Goal: Transaction & Acquisition: Purchase product/service

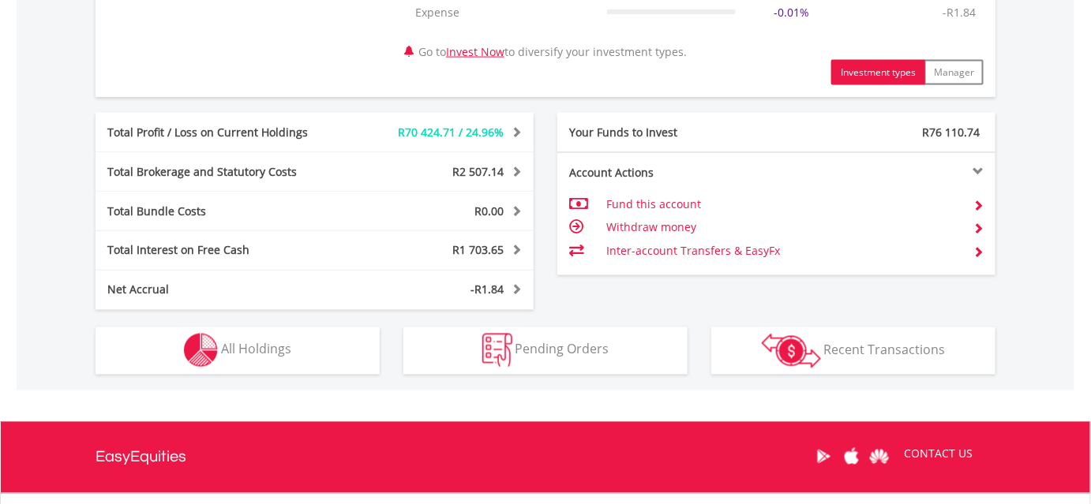
scroll to position [789, 0]
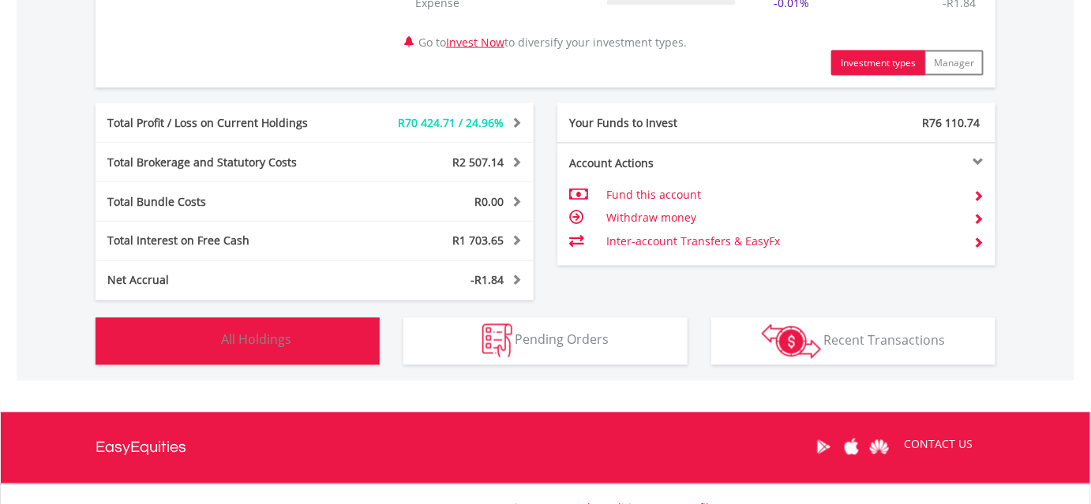
click at [204, 345] on img "button" at bounding box center [201, 341] width 34 height 34
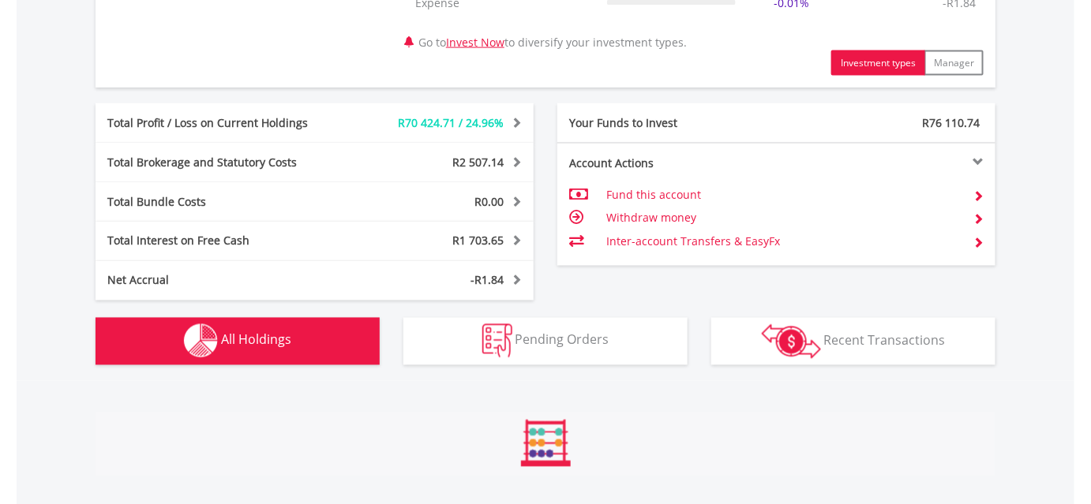
scroll to position [1199, 0]
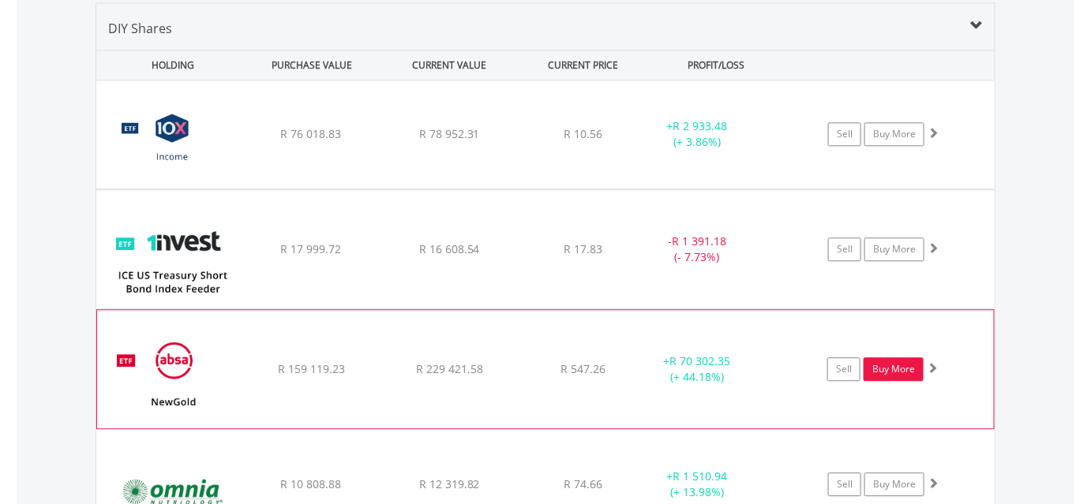
click at [892, 363] on link "Buy More" at bounding box center [893, 369] width 60 height 24
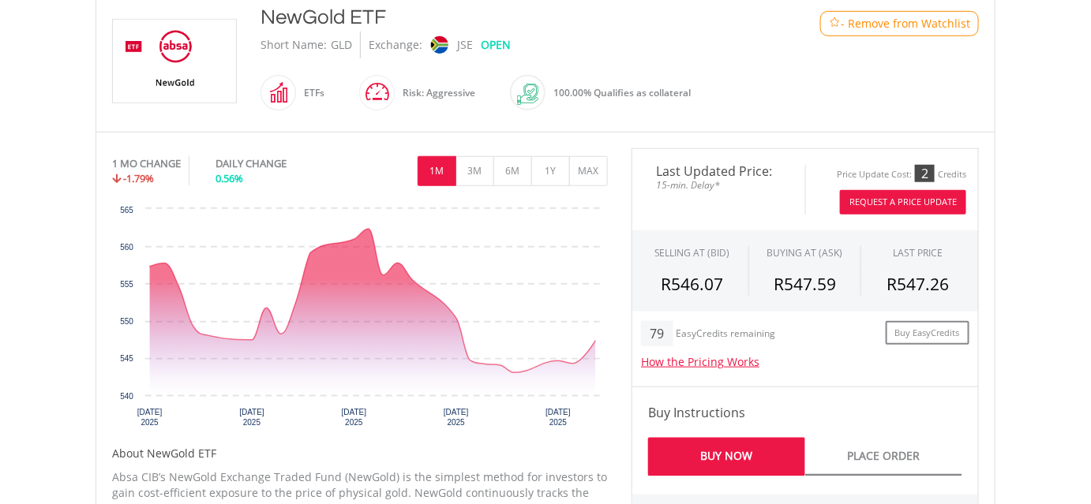
scroll to position [502, 0]
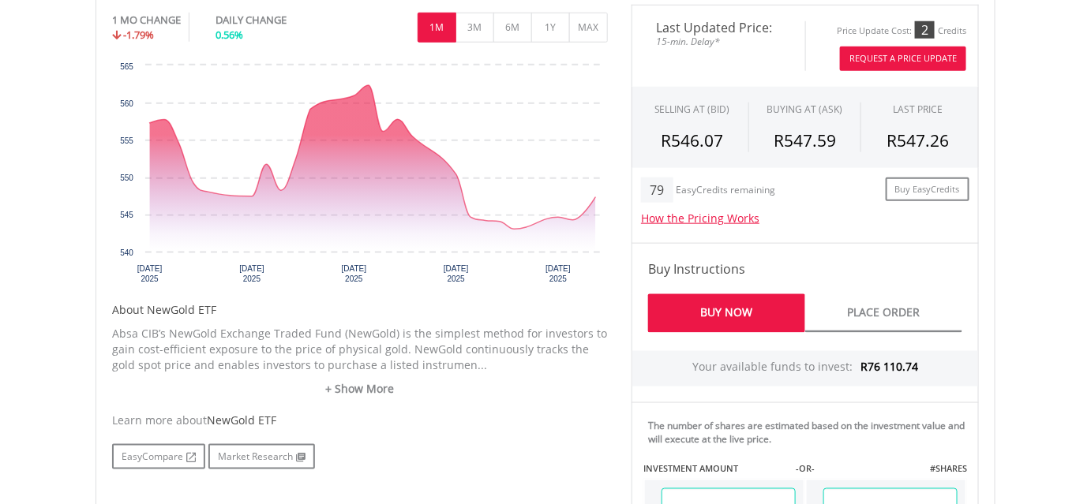
click at [890, 54] on button "Request A Price Update" at bounding box center [903, 59] width 126 height 24
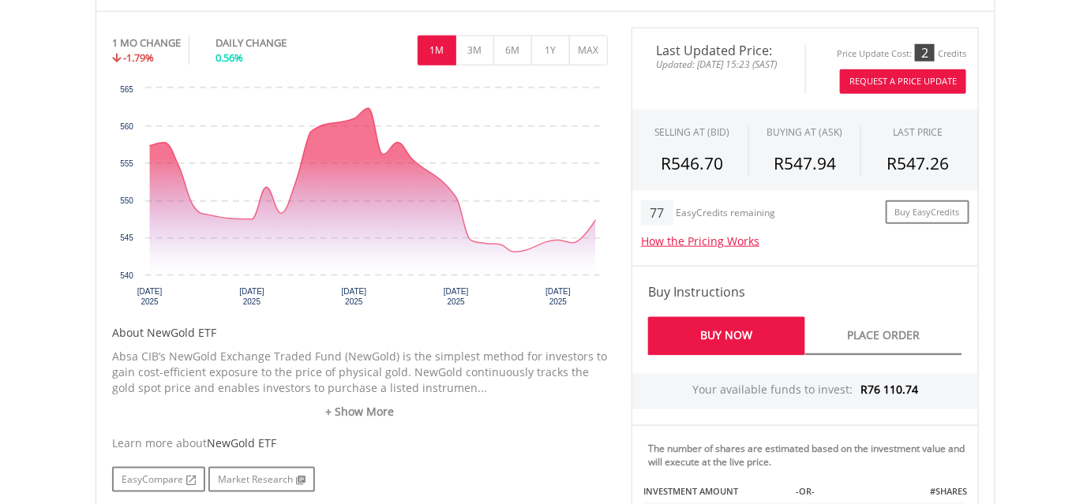
scroll to position [574, 0]
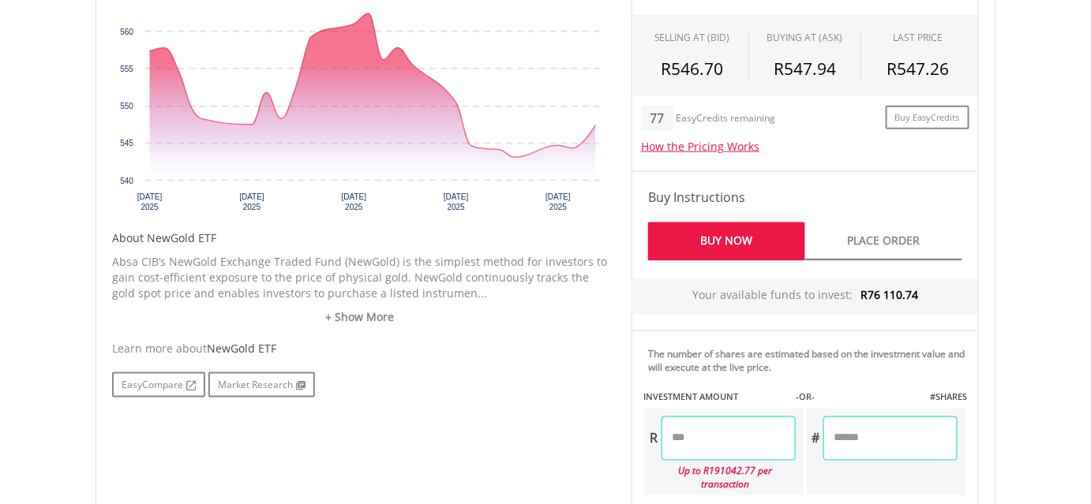
click at [707, 229] on link "Buy Now" at bounding box center [726, 242] width 157 height 39
click at [724, 432] on input "number" at bounding box center [728, 439] width 134 height 44
type input "********"
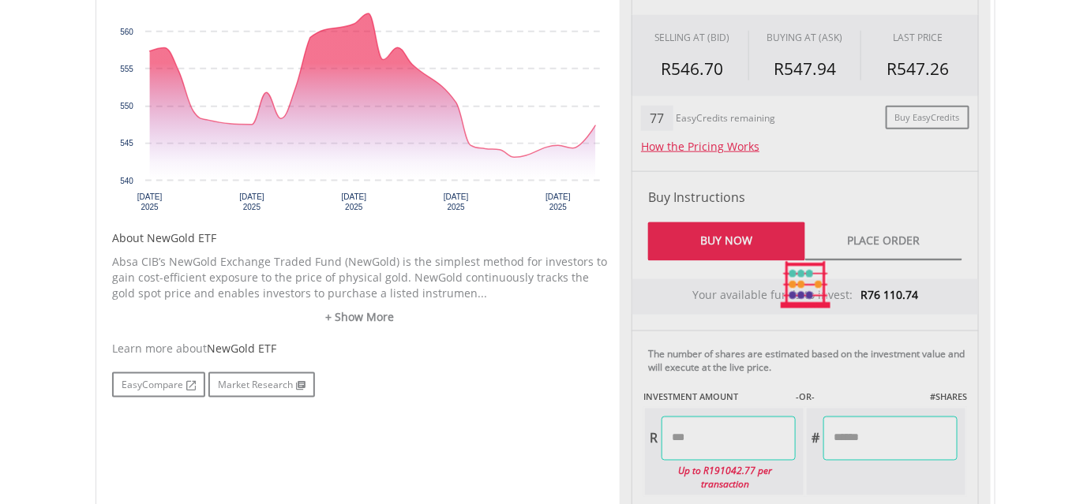
type input "*******"
click at [888, 433] on div "Last Updated Price: Updated: 2025/08/20 15:23 (SAST) Price Update Cost: 2 Credi…" at bounding box center [804, 285] width 371 height 704
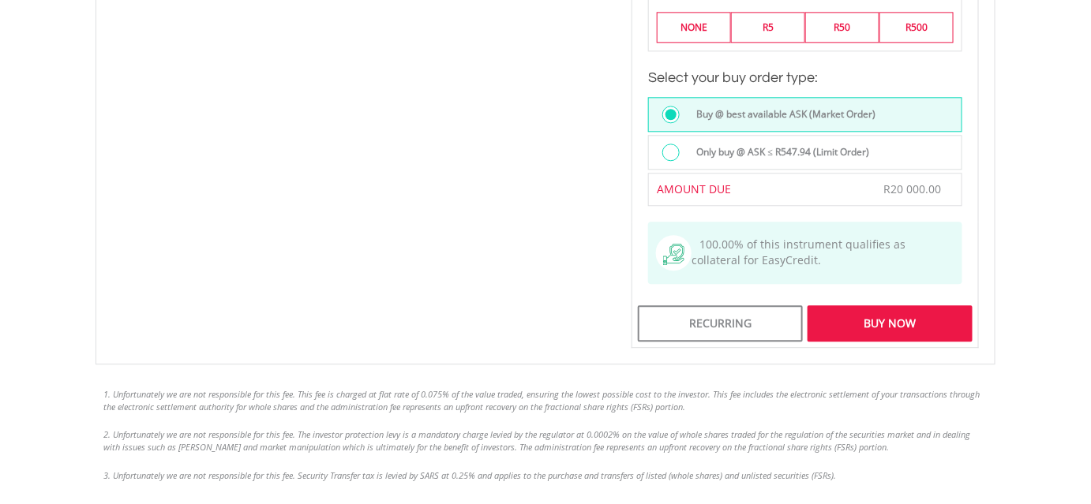
scroll to position [1212, 0]
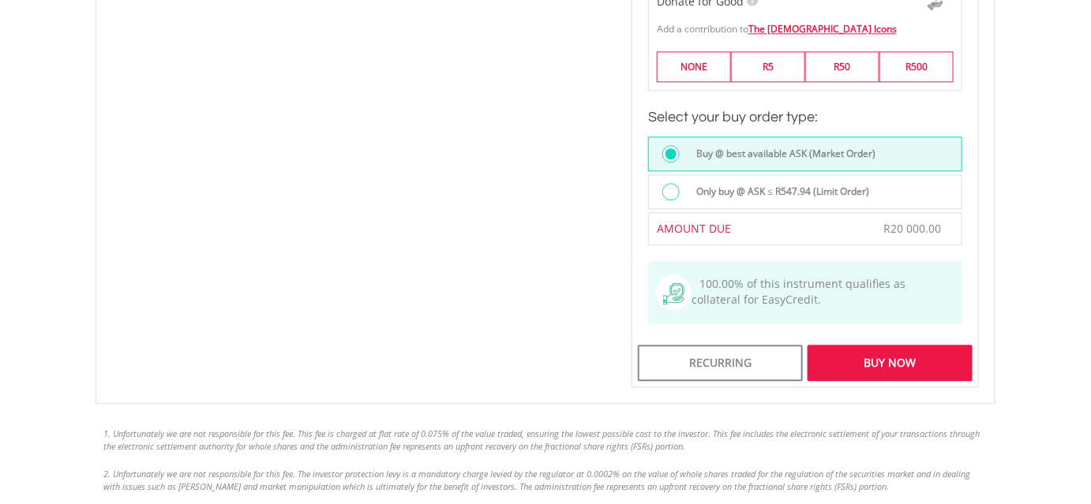
click at [885, 346] on div "Buy Now" at bounding box center [889, 363] width 165 height 36
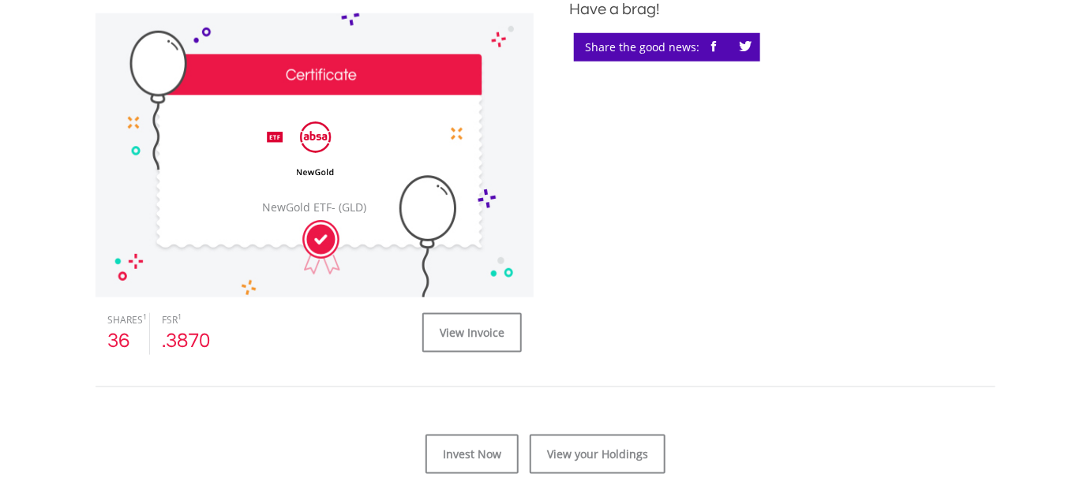
scroll to position [502, 0]
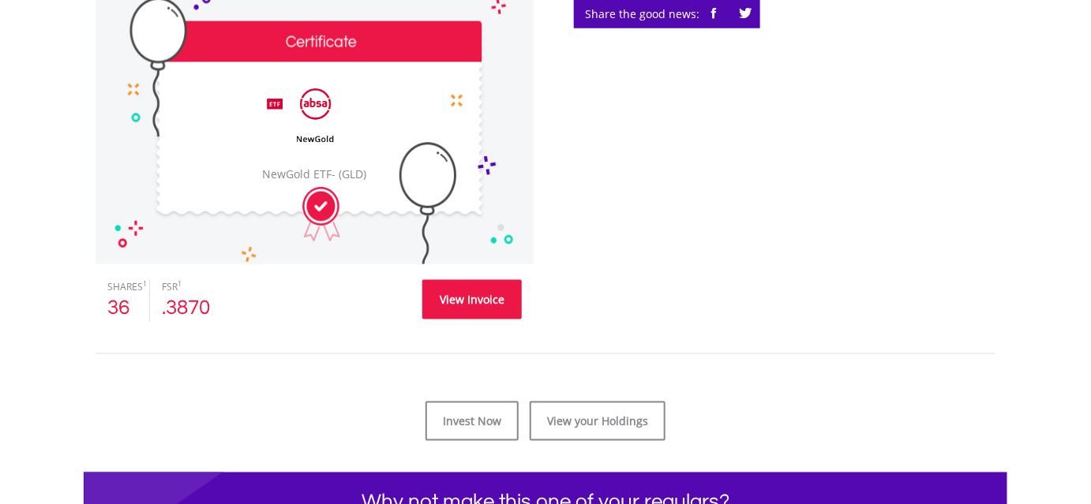
click at [456, 292] on link "View Invoice" at bounding box center [471, 299] width 99 height 39
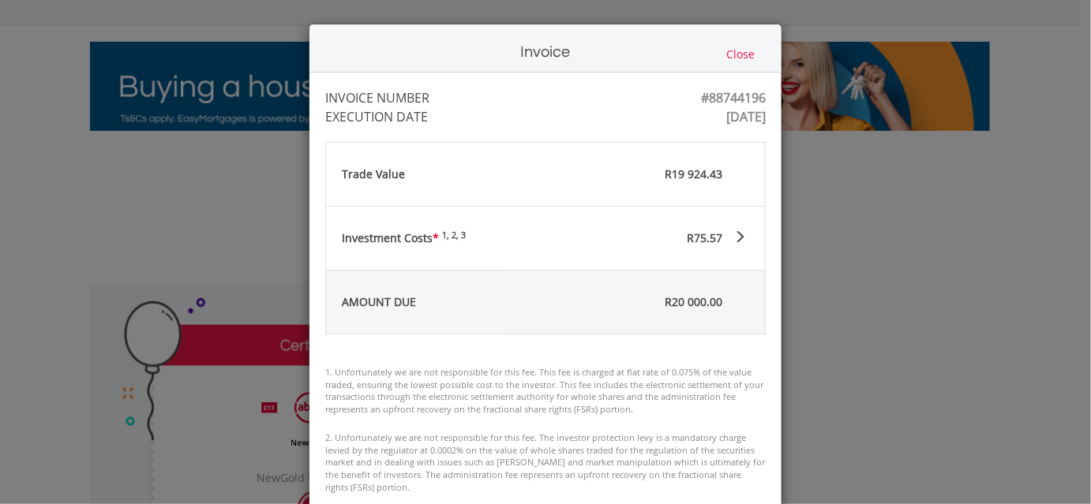
scroll to position [143, 0]
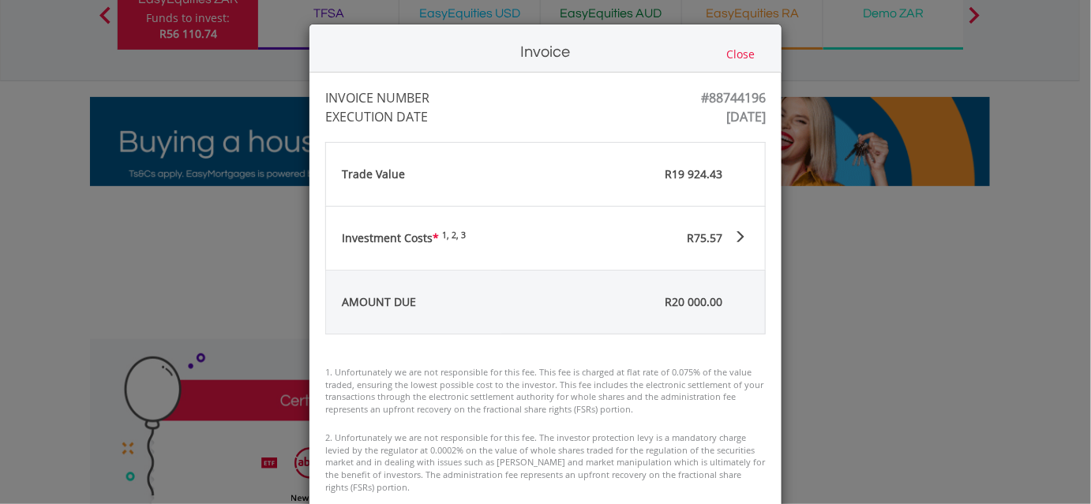
click at [730, 48] on button "Close" at bounding box center [740, 54] width 38 height 17
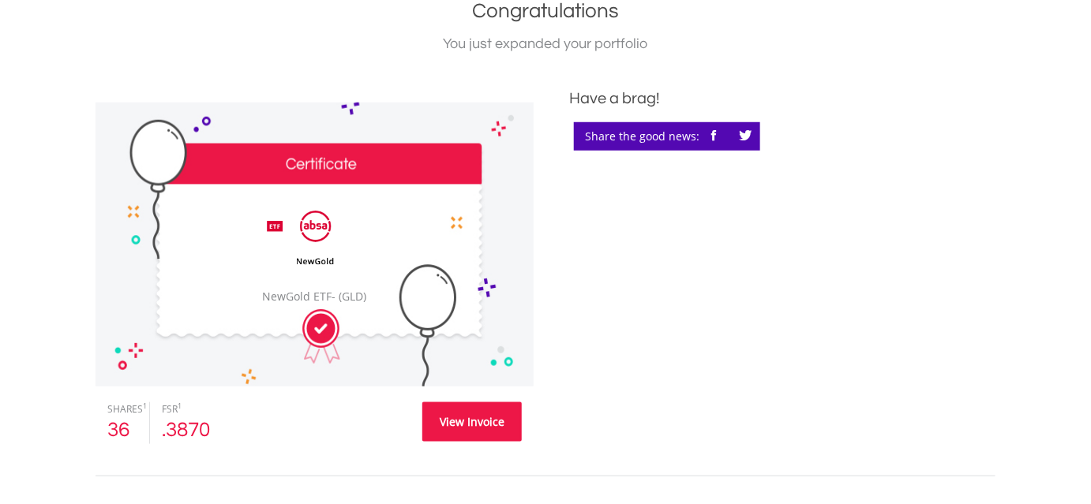
scroll to position [189, 0]
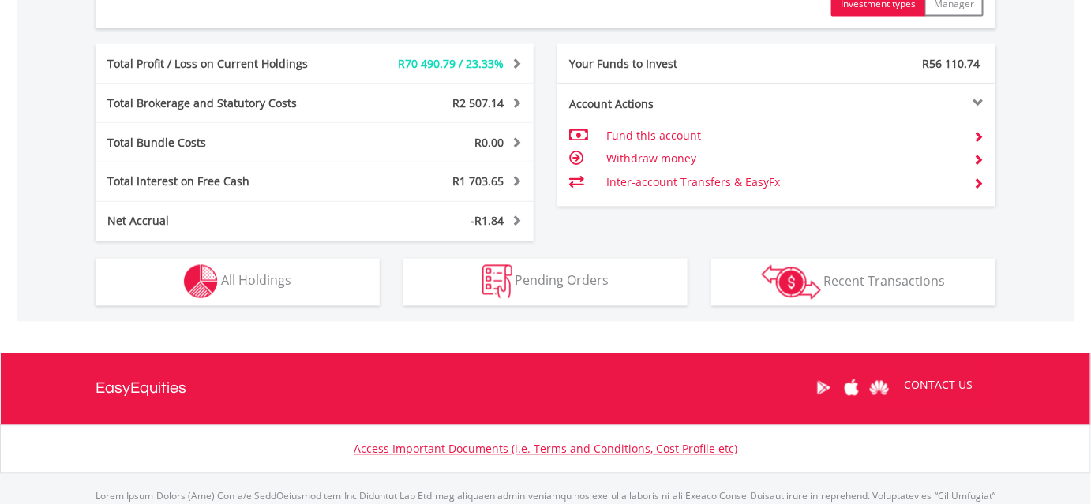
scroll to position [860, 0]
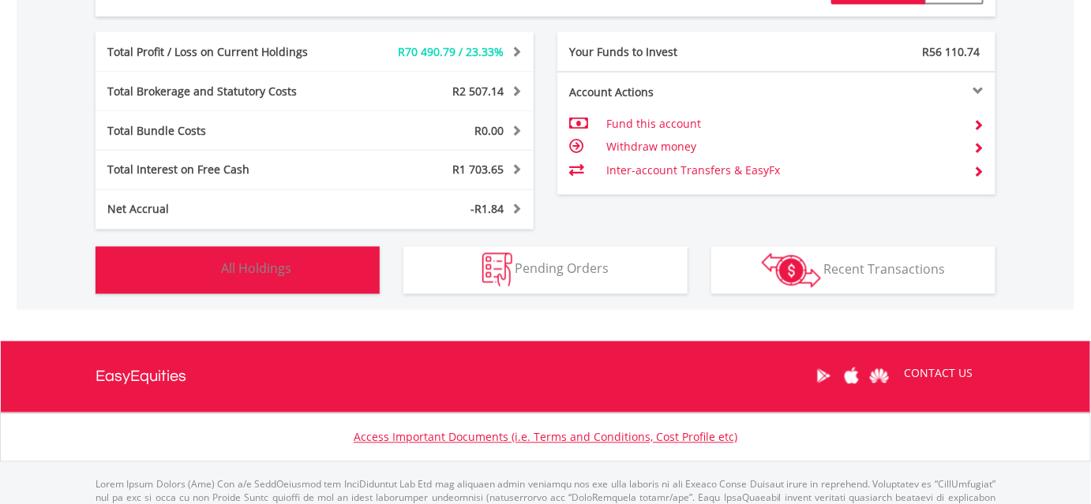
click at [247, 277] on button "Holdings All Holdings" at bounding box center [237, 270] width 284 height 47
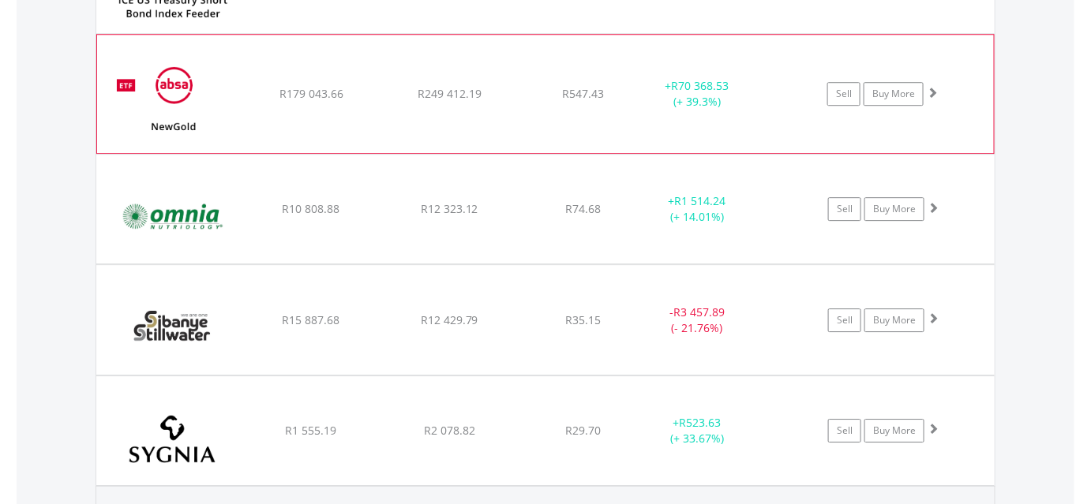
scroll to position [1487, 0]
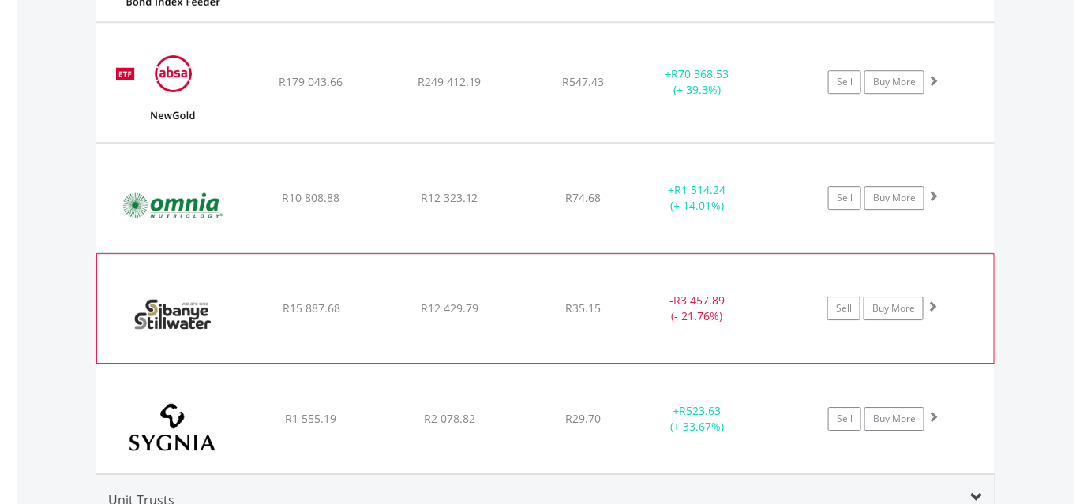
click at [196, 306] on img at bounding box center [173, 316] width 136 height 85
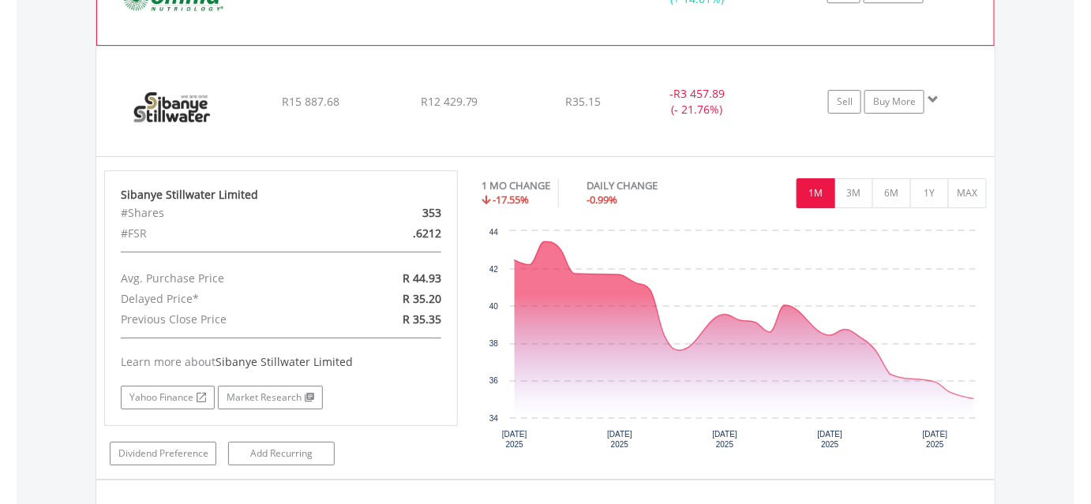
scroll to position [1702, 0]
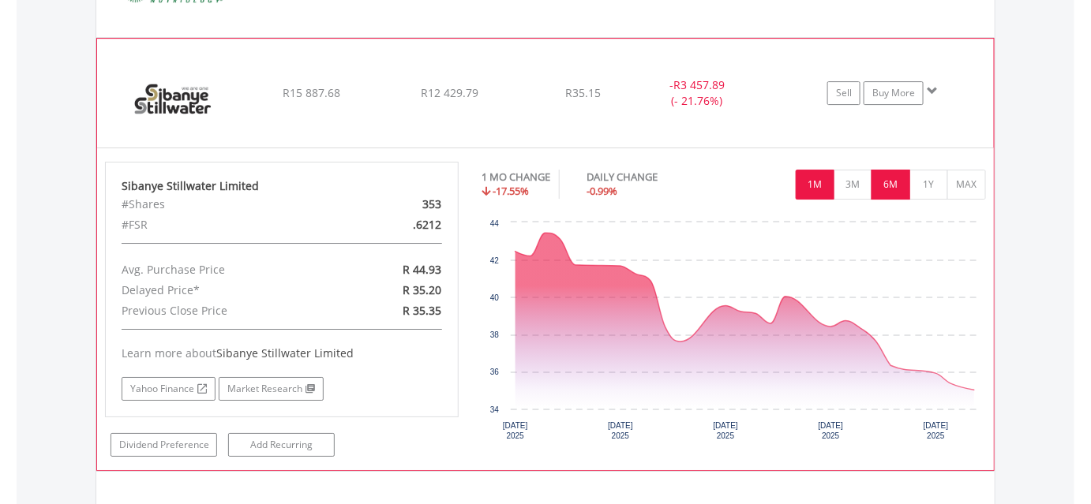
click at [887, 174] on button "6M" at bounding box center [890, 185] width 39 height 30
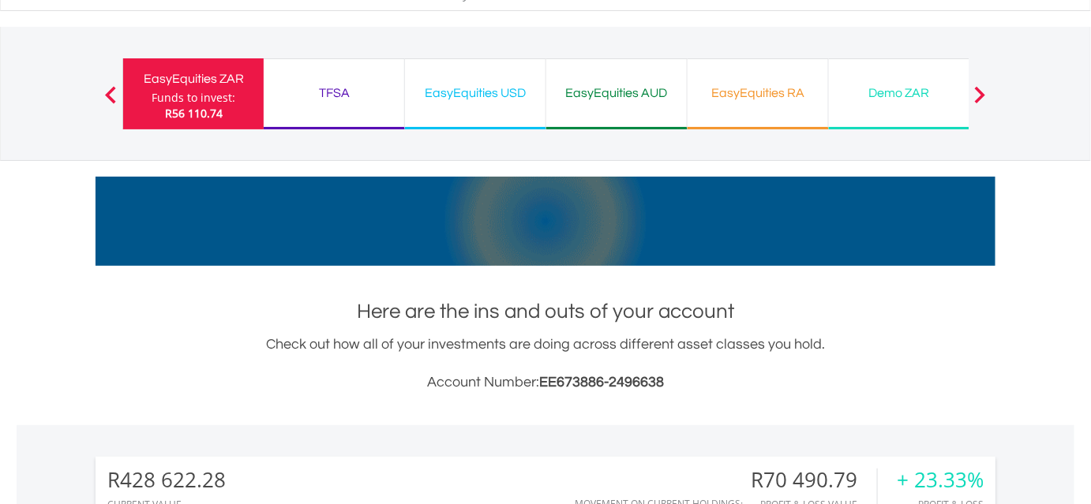
scroll to position [0, 0]
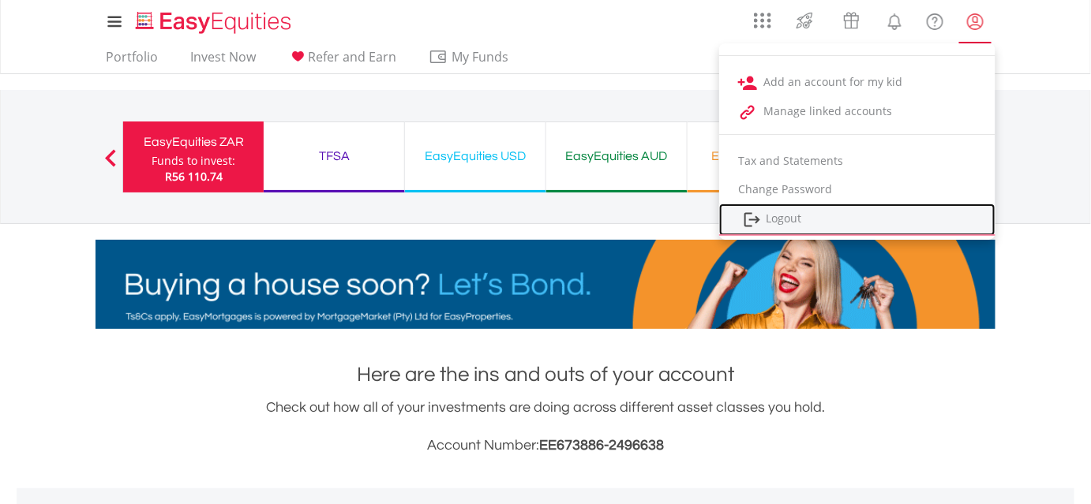
click at [833, 214] on link "Logout" at bounding box center [857, 220] width 276 height 32
